Goal: Navigation & Orientation: Find specific page/section

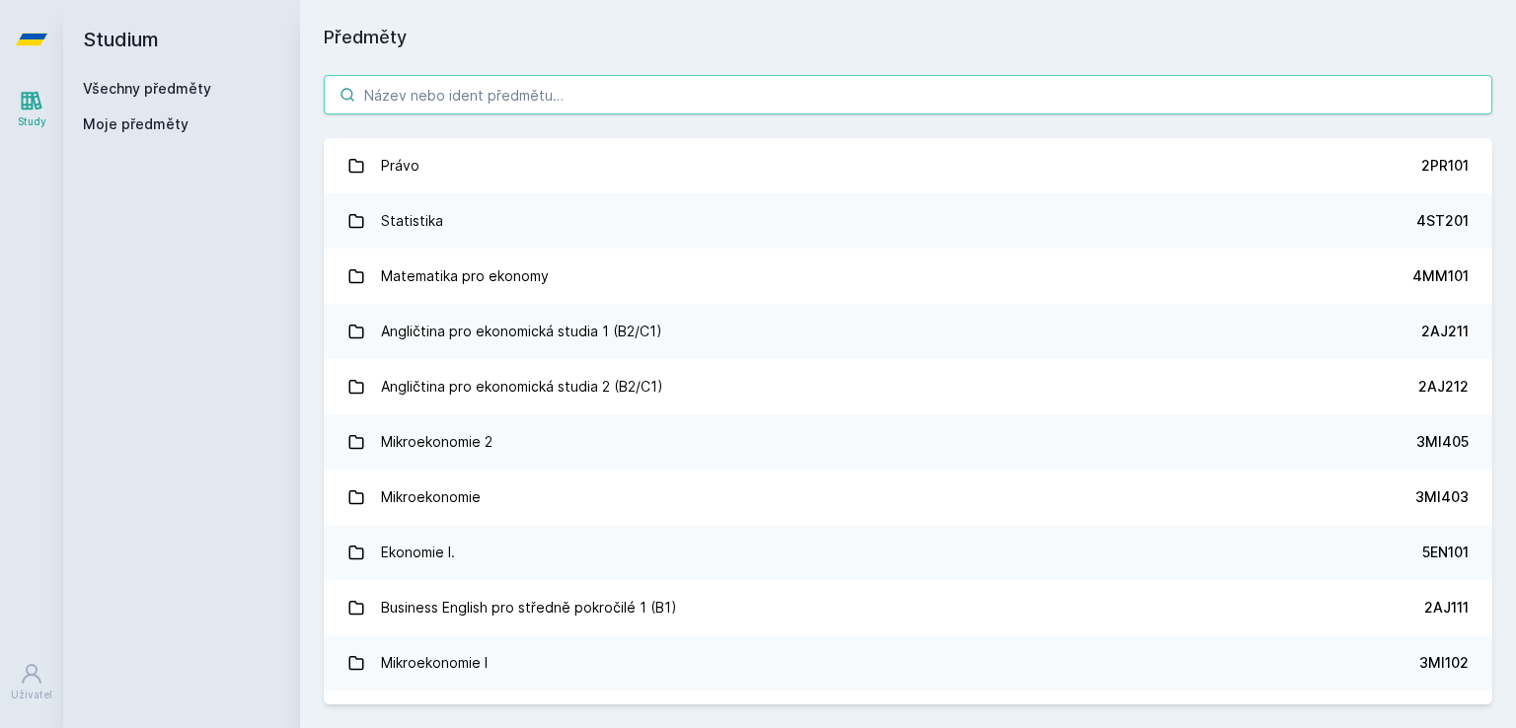
drag, startPoint x: 0, startPoint y: 0, endPoint x: 545, endPoint y: 82, distance: 550.9
click at [545, 82] on input "search" at bounding box center [908, 94] width 1169 height 39
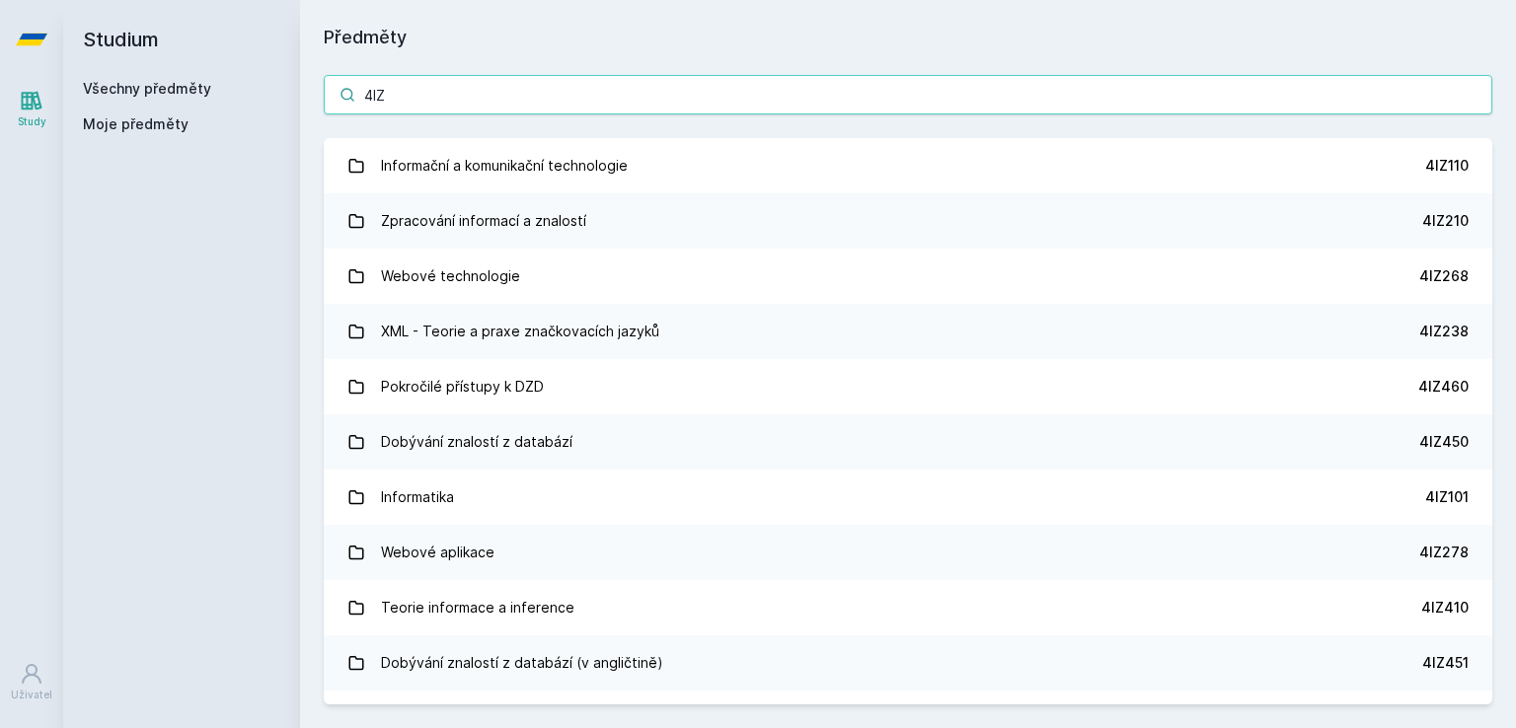
type input "4IZ"
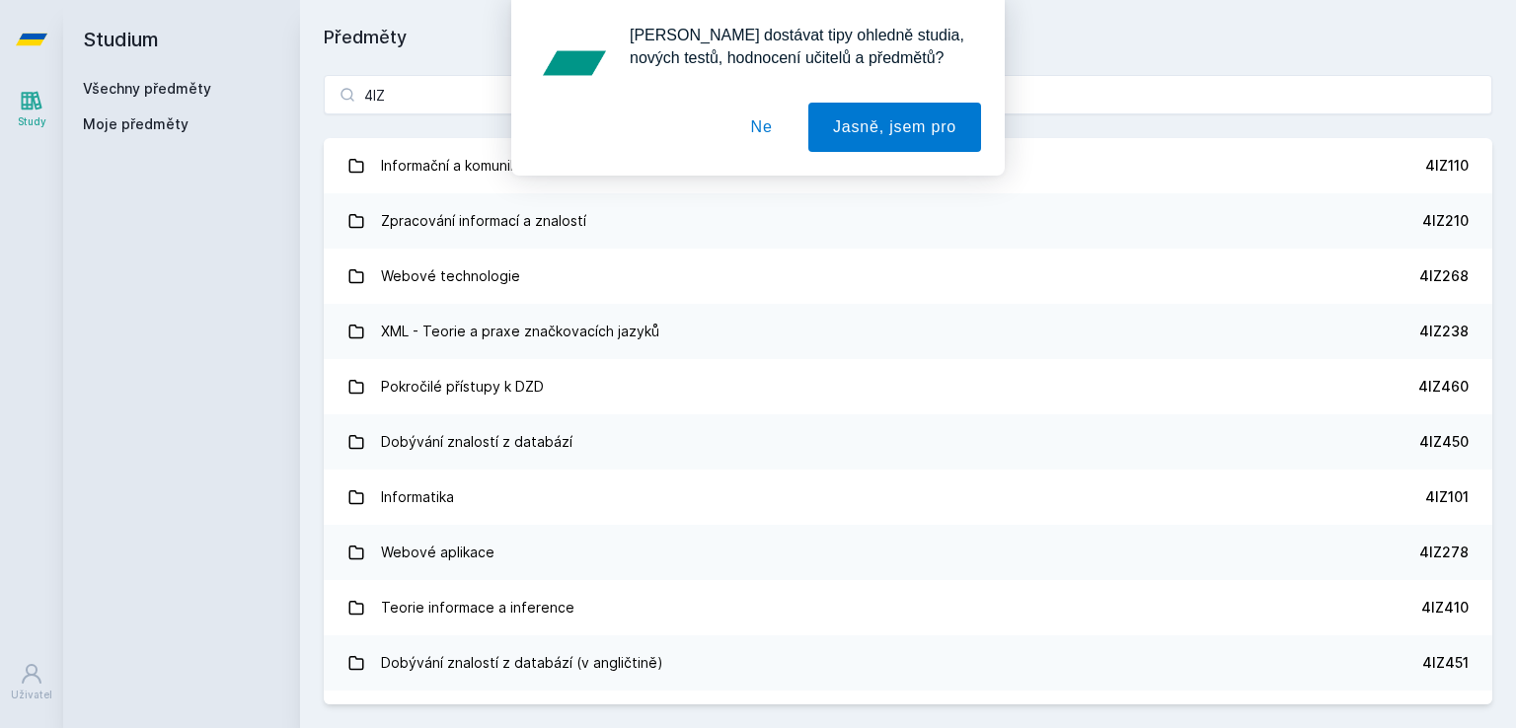
click at [773, 128] on button "Ne" at bounding box center [761, 127] width 71 height 49
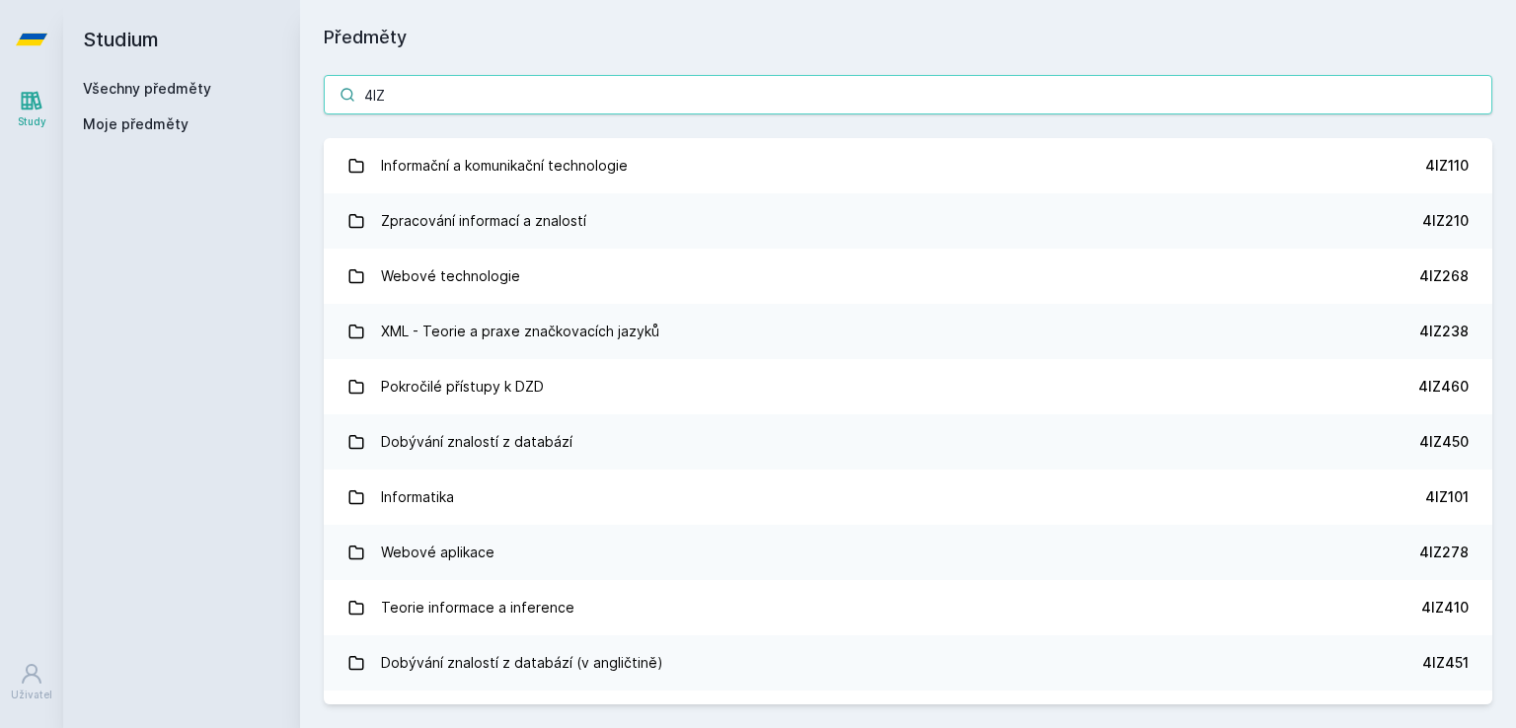
click at [636, 106] on input "4IZ" at bounding box center [908, 94] width 1169 height 39
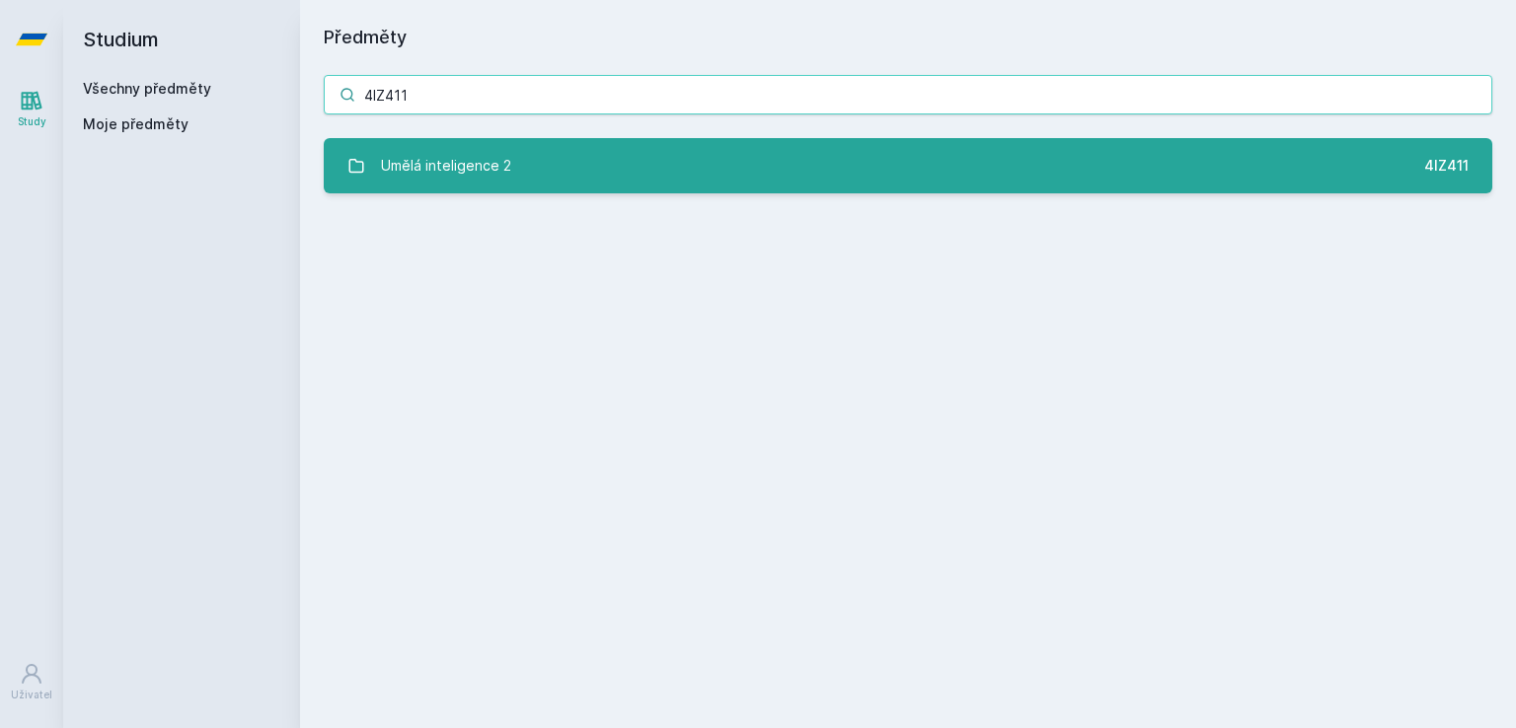
type input "4IZ411"
click at [505, 177] on div "Umělá inteligence 2" at bounding box center [446, 165] width 130 height 39
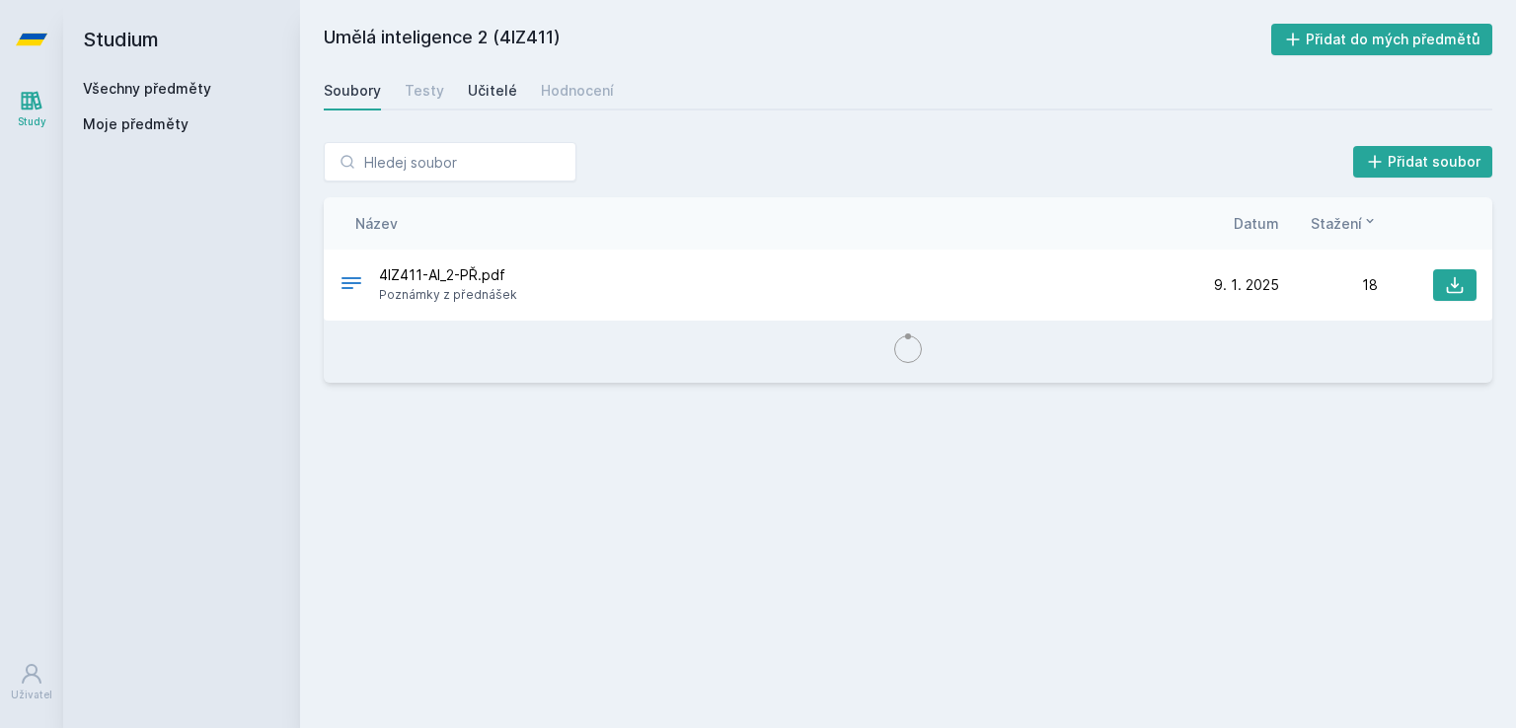
click at [477, 86] on div "Učitelé" at bounding box center [492, 91] width 49 height 20
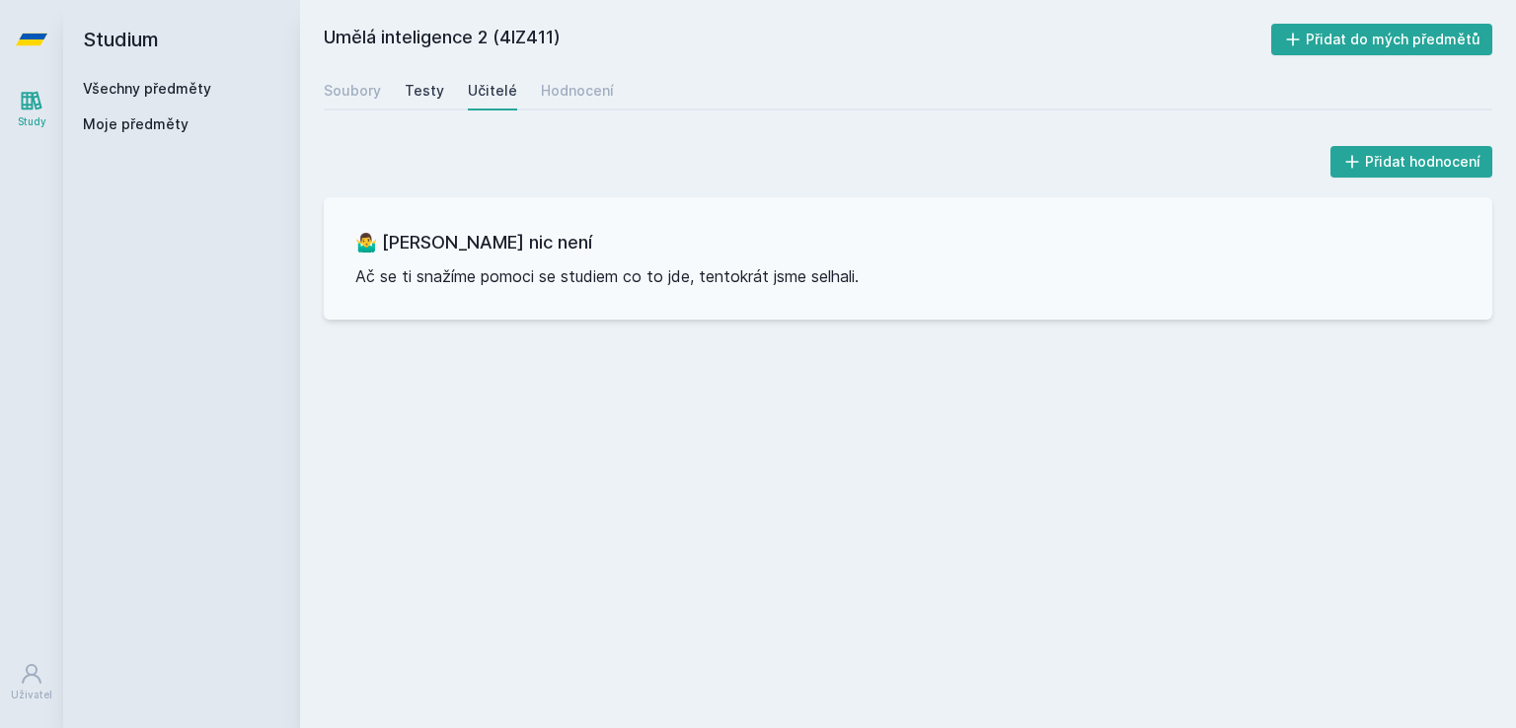
click at [435, 92] on div "Testy" at bounding box center [424, 91] width 39 height 20
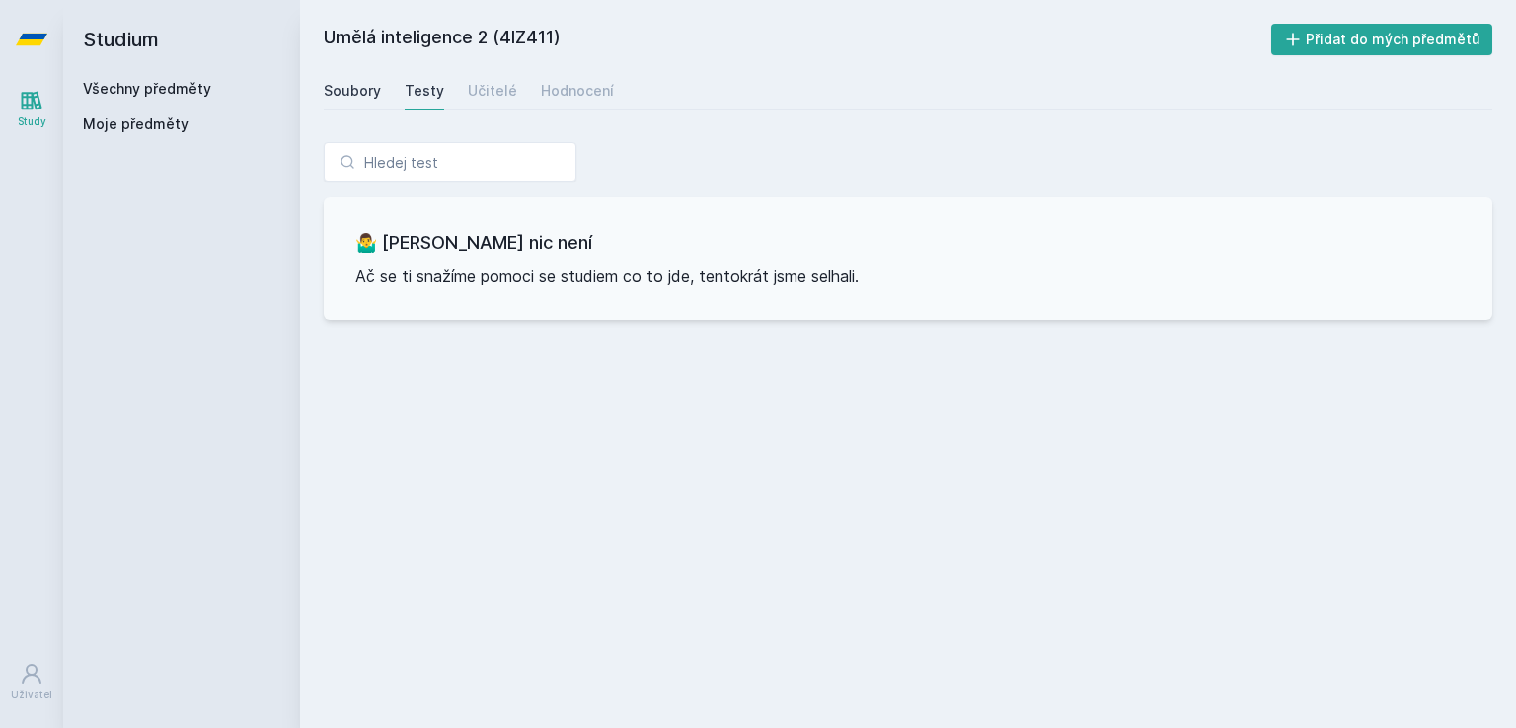
click at [356, 81] on div "Soubory" at bounding box center [352, 91] width 57 height 20
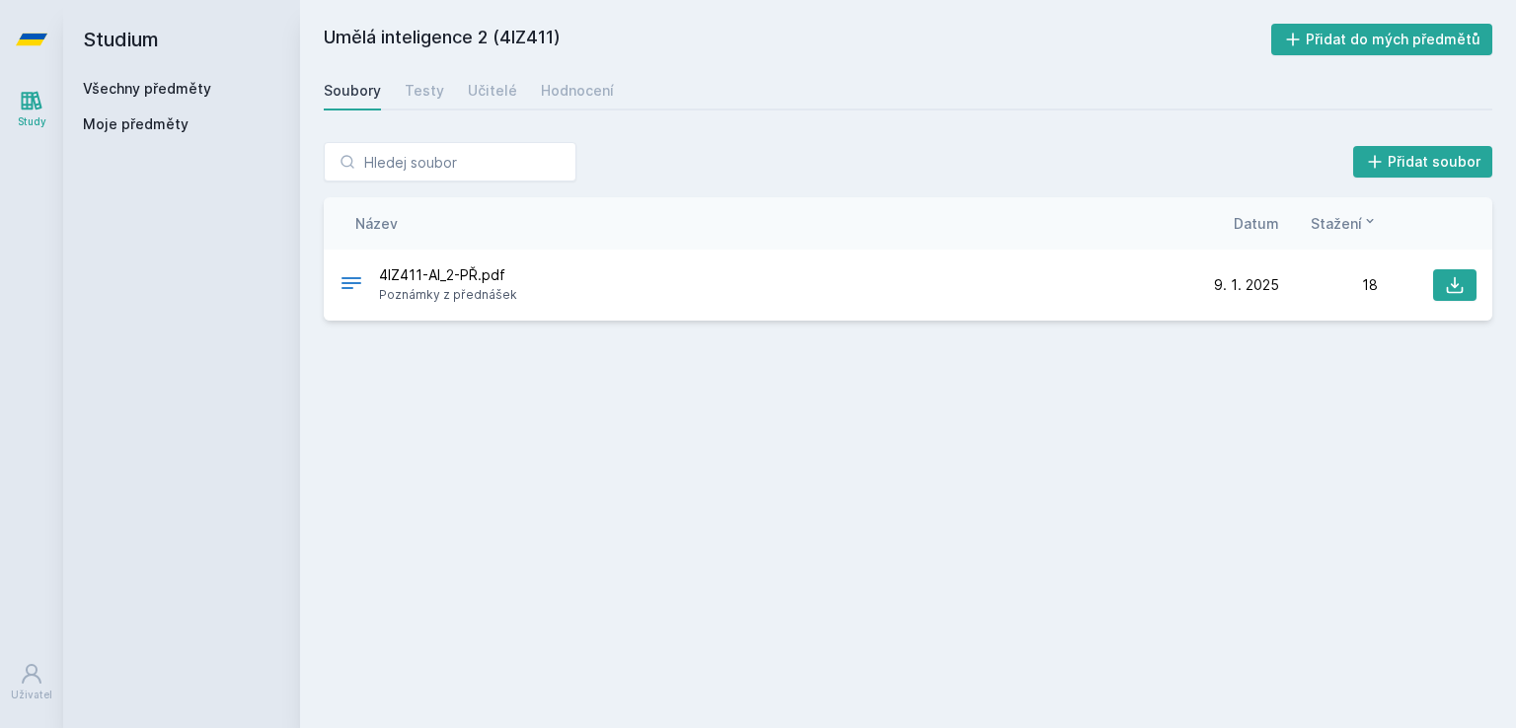
click at [185, 92] on link "Všechny předměty" at bounding box center [147, 88] width 128 height 17
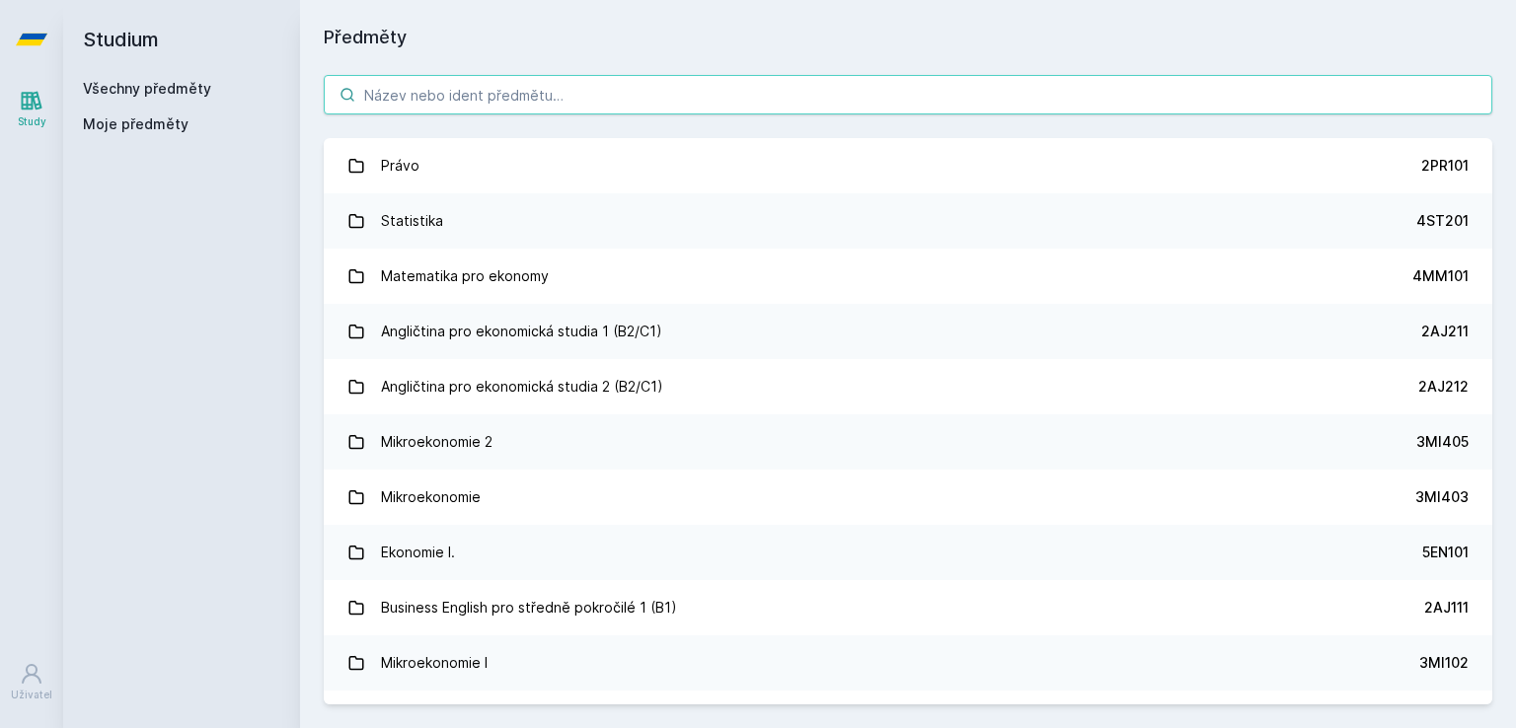
paste input "4IZ504"
click at [542, 87] on input "4IZ504" at bounding box center [908, 94] width 1169 height 39
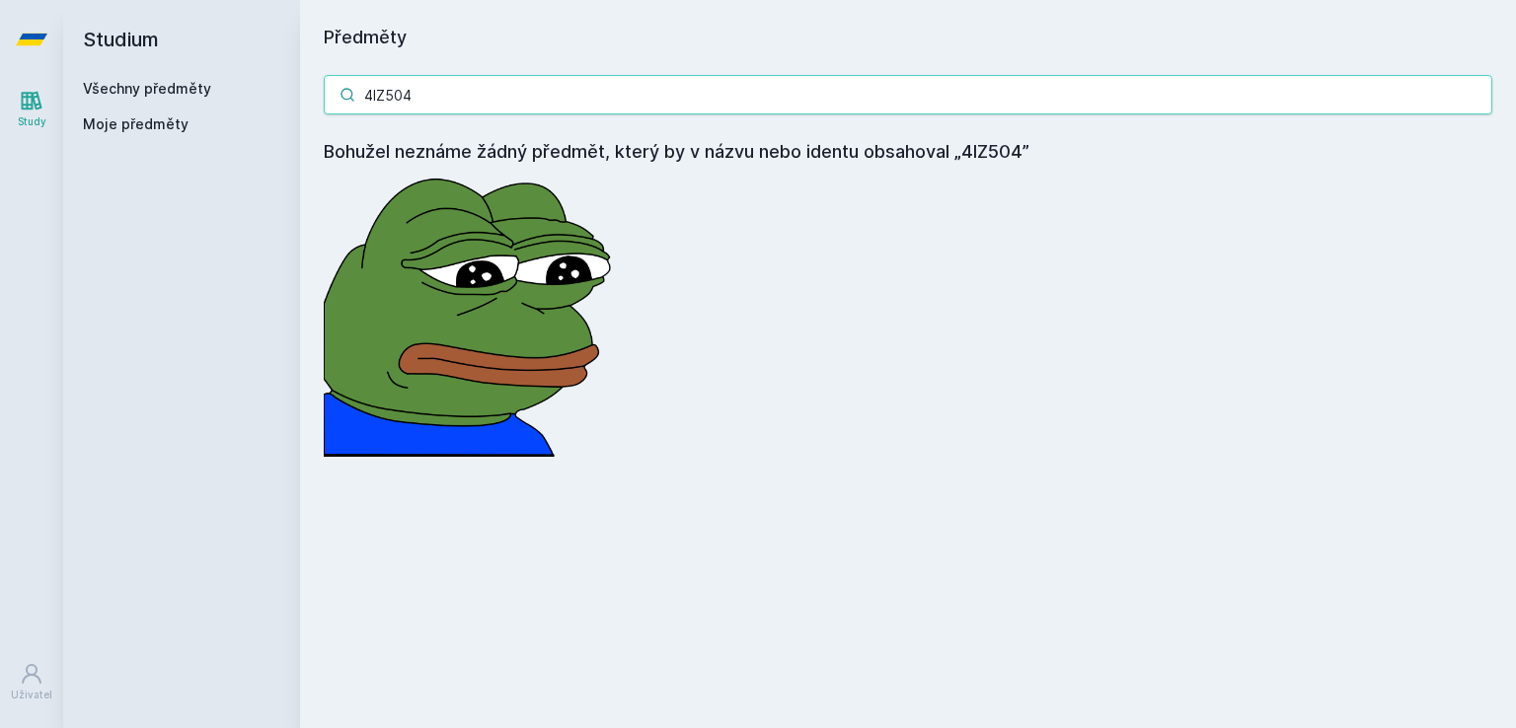
click at [495, 100] on input "4IZ504" at bounding box center [908, 94] width 1169 height 39
type input "4"
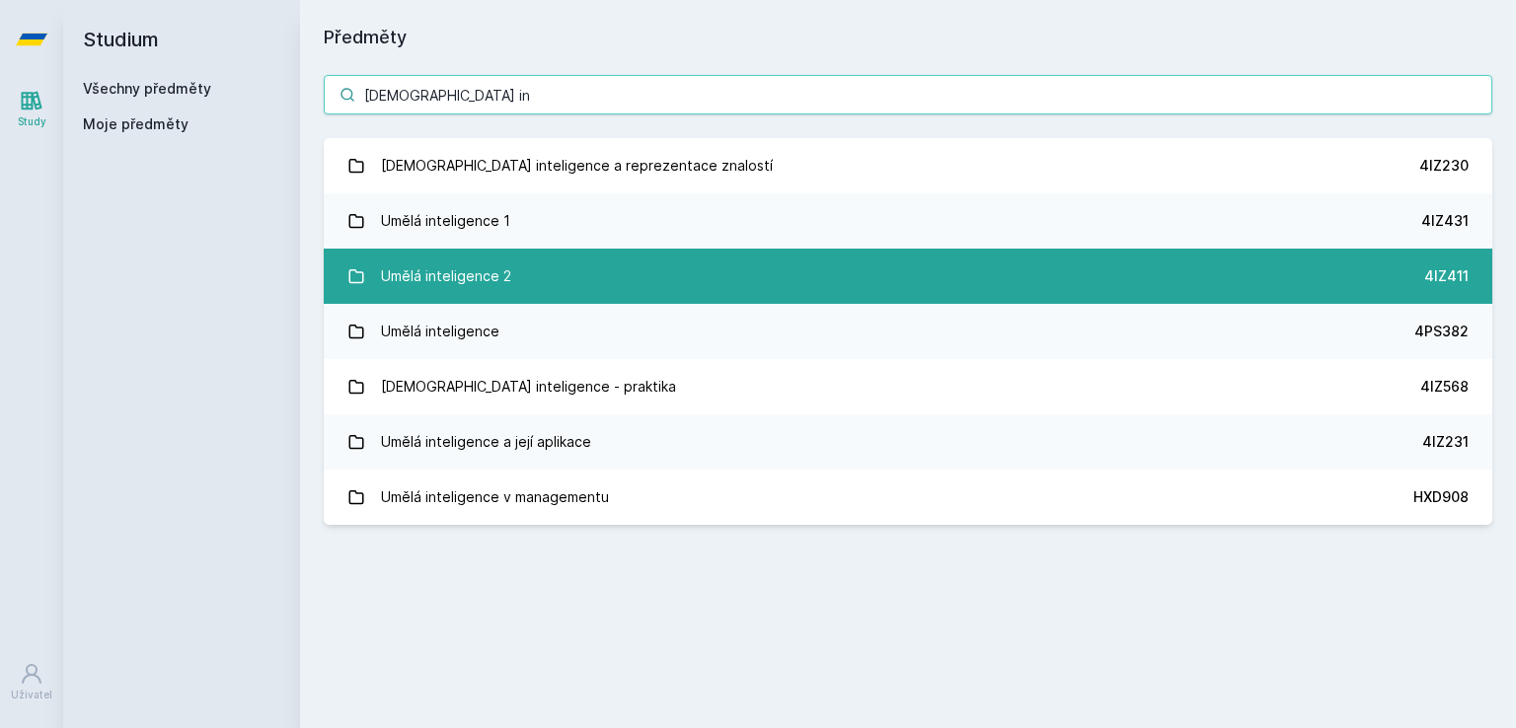
type input "[DEMOGRAPHIC_DATA] in"
click at [512, 250] on link "Umělá inteligence 2 4IZ411" at bounding box center [908, 276] width 1169 height 55
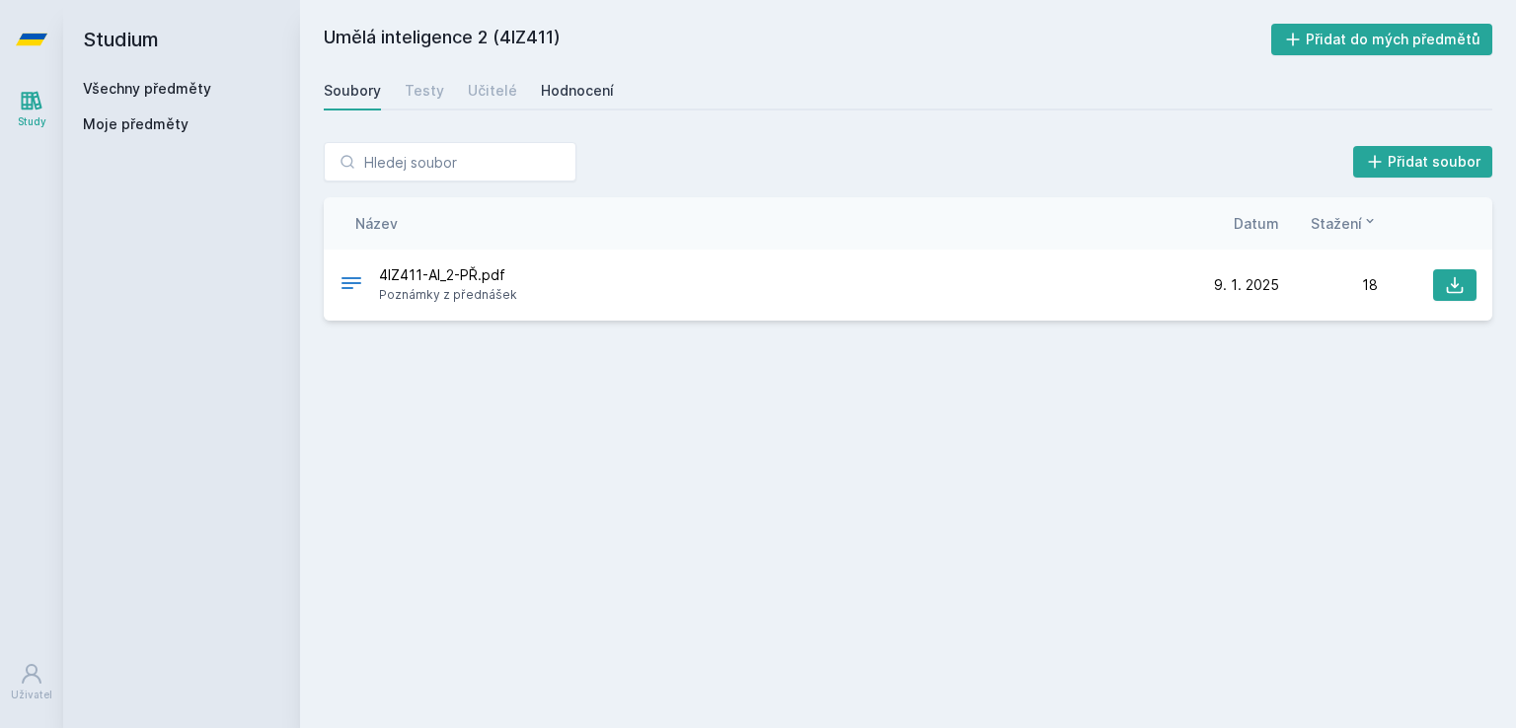
click at [560, 108] on link "Hodnocení" at bounding box center [577, 90] width 73 height 39
